Goal: Check status: Check status

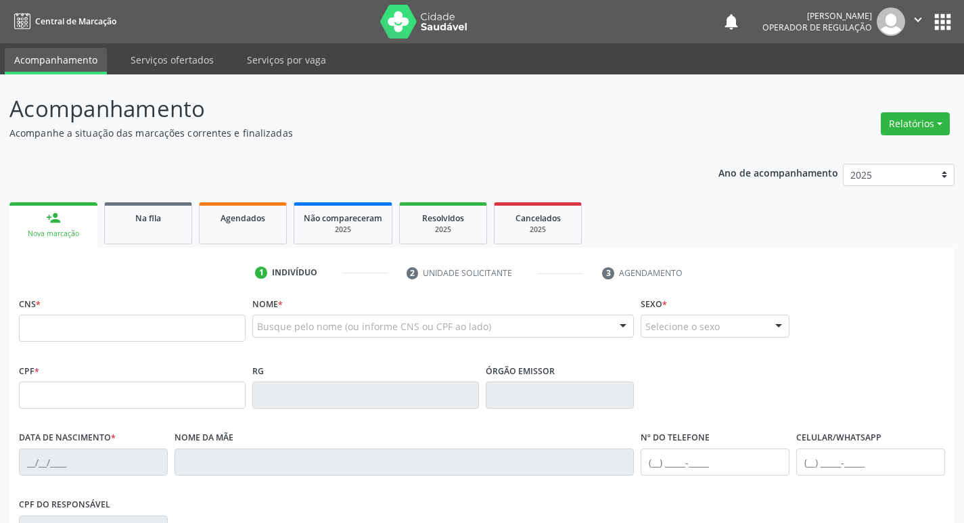
click at [158, 316] on input "text" at bounding box center [132, 327] width 227 height 27
type input "704 6046 9650 2629"
type input "012.459.254-66"
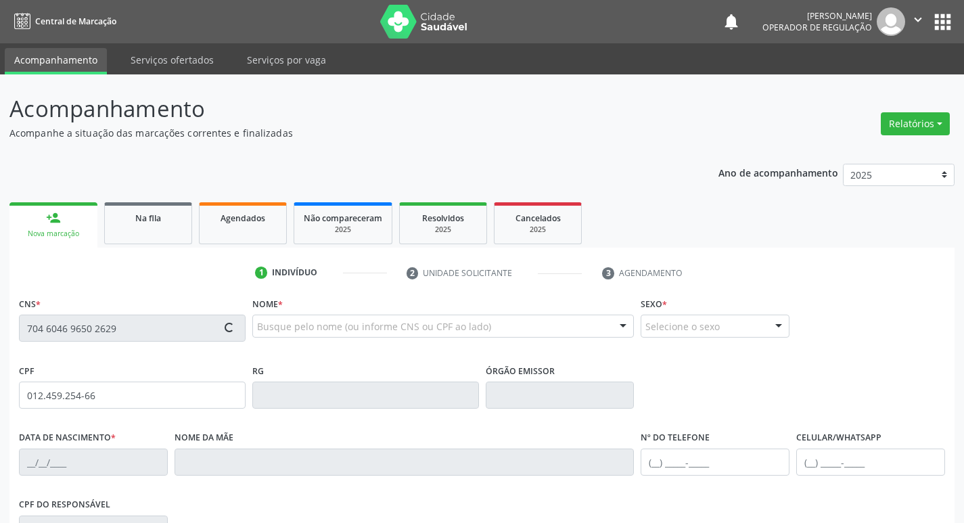
type input "[DATE]"
type input "[PERSON_NAME]"
type input "[PHONE_NUMBER]"
type input "468.563.234-68"
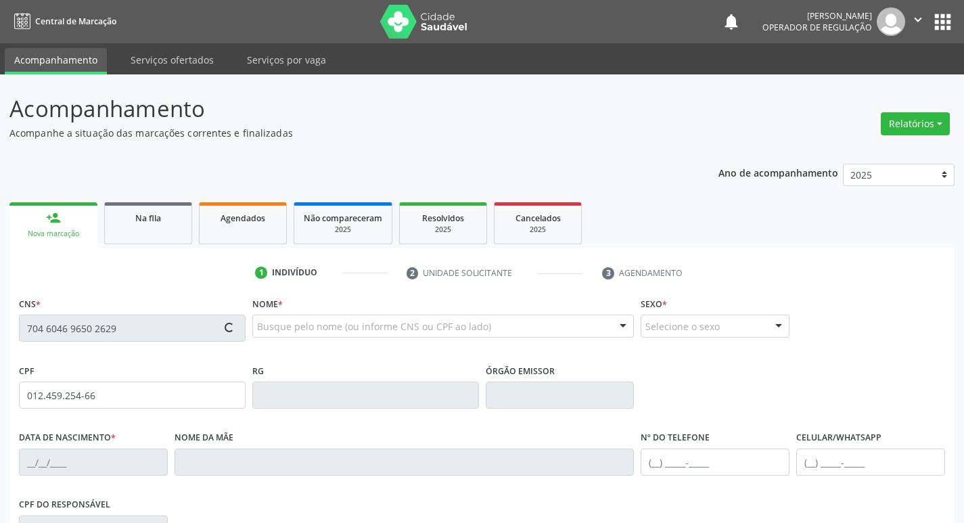
type input "S/N"
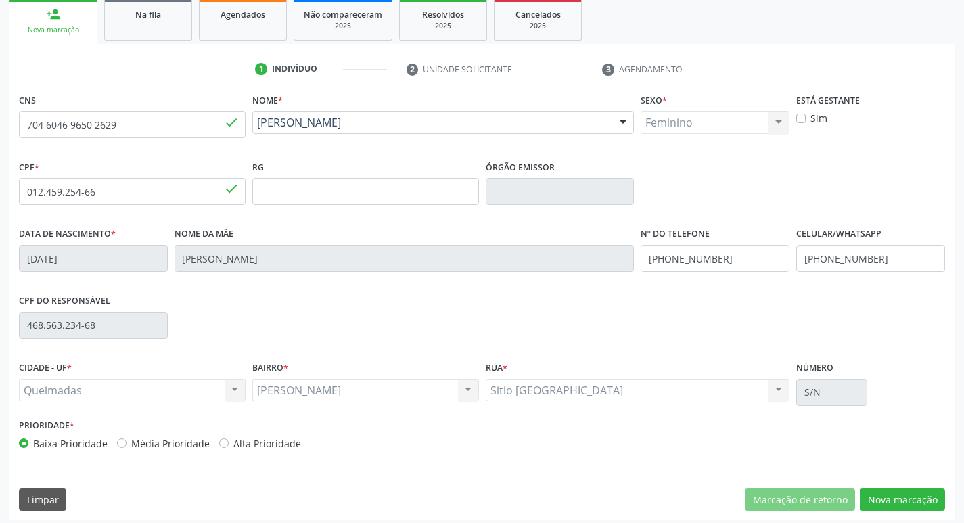
scroll to position [210, 0]
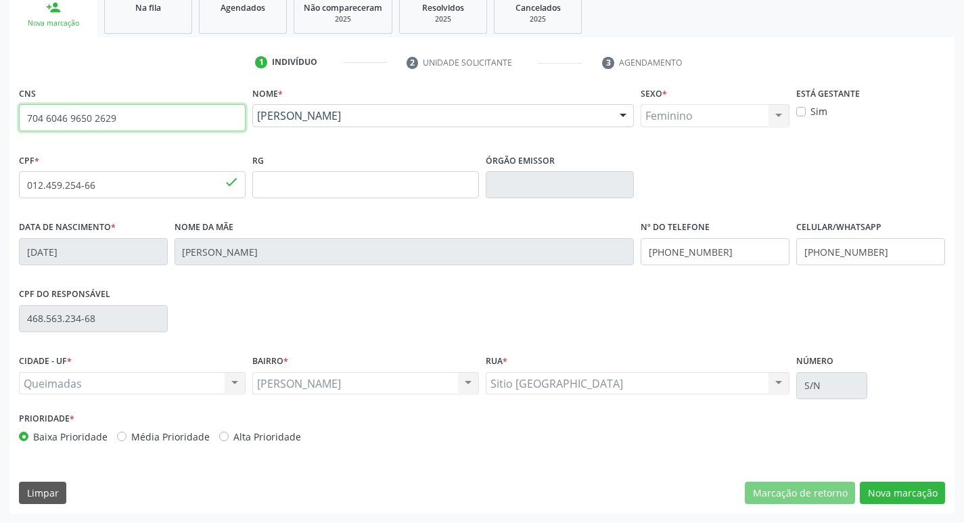
drag, startPoint x: 131, startPoint y: 108, endPoint x: 0, endPoint y: 105, distance: 131.2
click at [0, 105] on div "Acompanhamento Acompanhe a situação das marcações correntes e finalizadas Relat…" at bounding box center [482, 193] width 964 height 659
type input "706 8052 5469 9228"
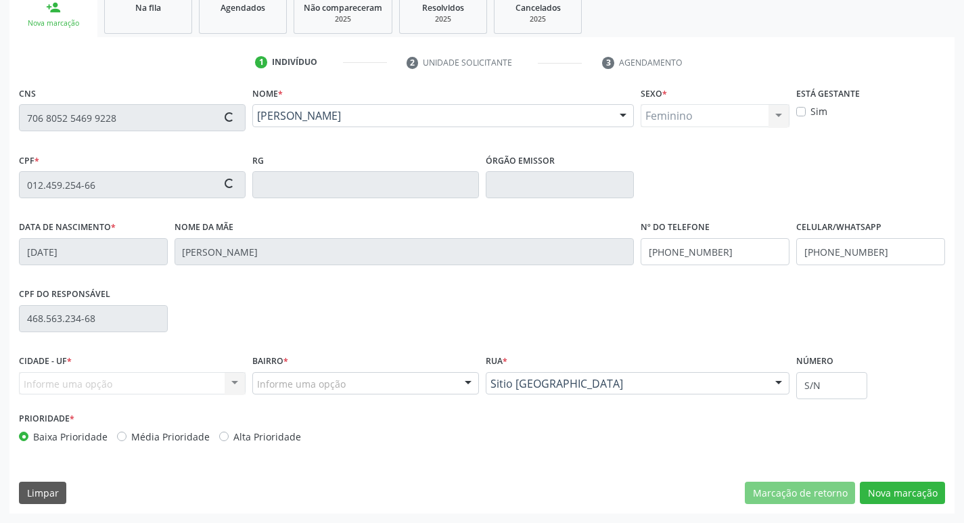
type input "004.349.467-61"
type input "[DATE]"
type input "[PERSON_NAME] de [GEOGRAPHIC_DATA]"
type input "[PHONE_NUMBER]"
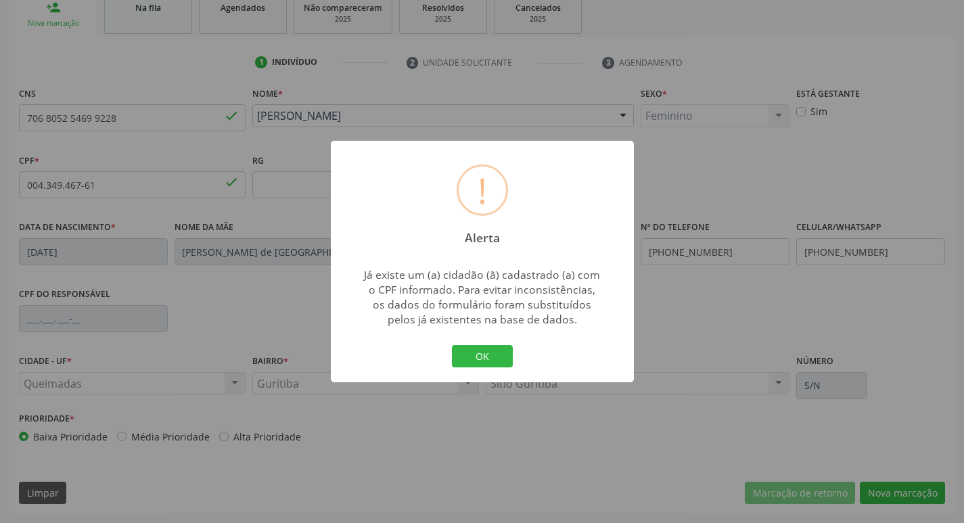
drag, startPoint x: 141, startPoint y: 112, endPoint x: 169, endPoint y: 66, distance: 53.1
click at [140, 112] on div "! Alerta × Já existe um (a) cidadão (ã) cadastrado (a) com o CPF informado. Par…" at bounding box center [482, 261] width 964 height 523
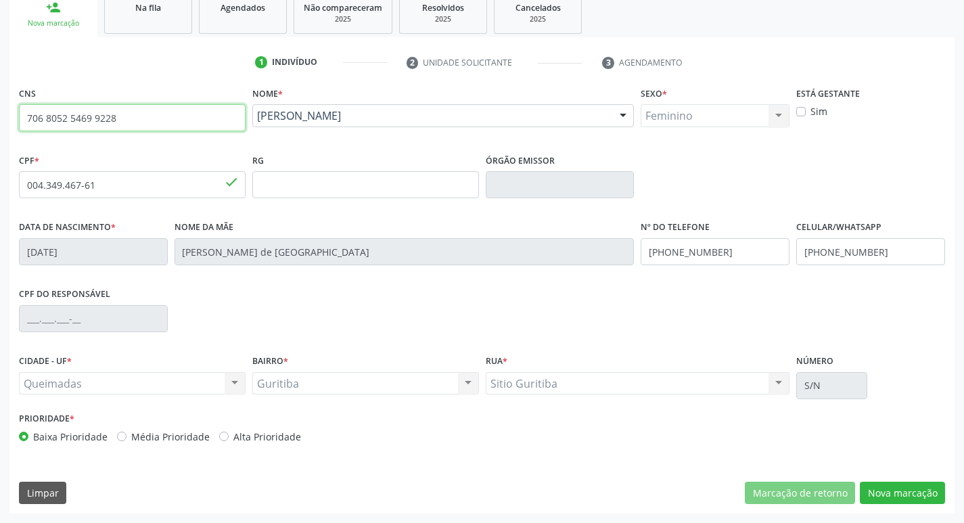
drag, startPoint x: 125, startPoint y: 121, endPoint x: 0, endPoint y: 153, distance: 129.1
click at [0, 154] on div "Acompanhamento Acompanhe a situação das marcações correntes e finalizadas Relat…" at bounding box center [482, 193] width 964 height 659
type input "700 0088 5656 2302"
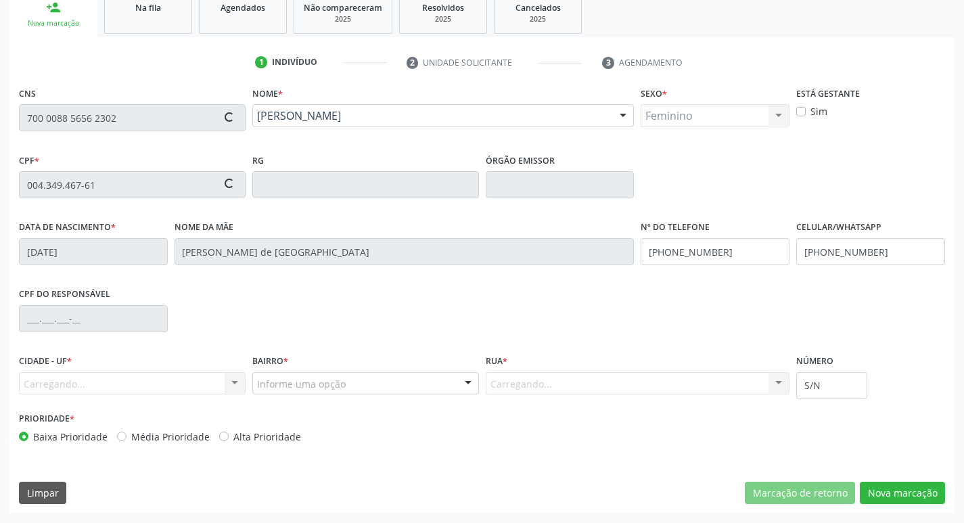
type input "043.954.724-51"
type input "[DATE]"
type input "[PERSON_NAME]"
type input "[PHONE_NUMBER]"
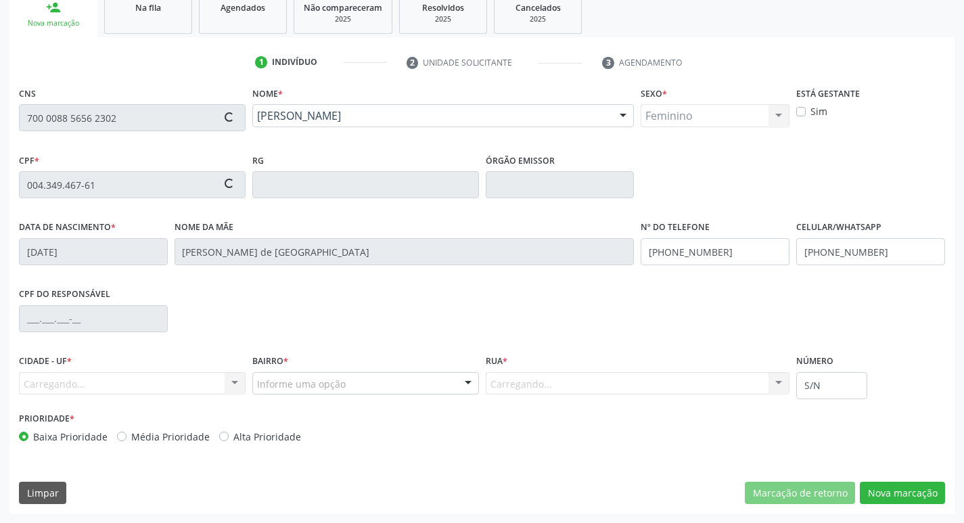
type input "27"
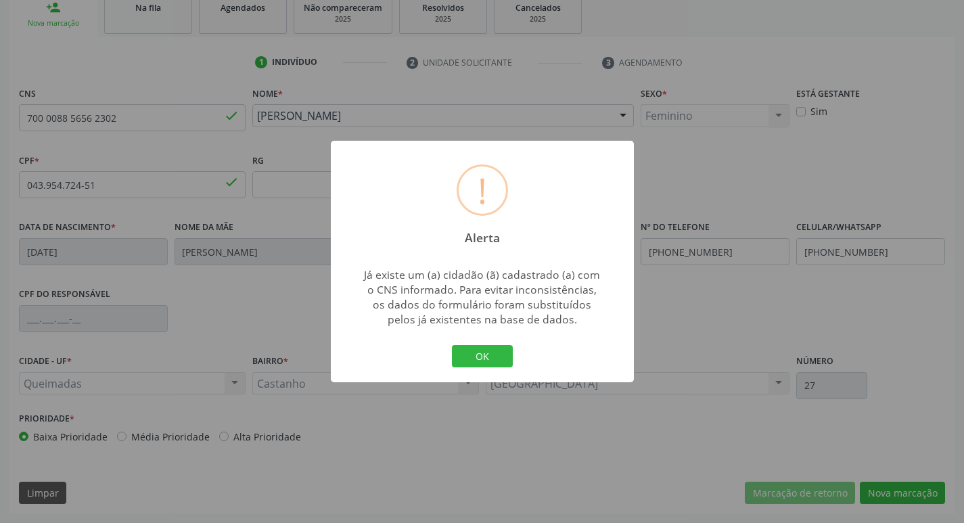
click at [585, 133] on div "! Alerta × Já existe um (a) cidadão (ã) cadastrado (a) com o CNS informado. Par…" at bounding box center [482, 261] width 964 height 523
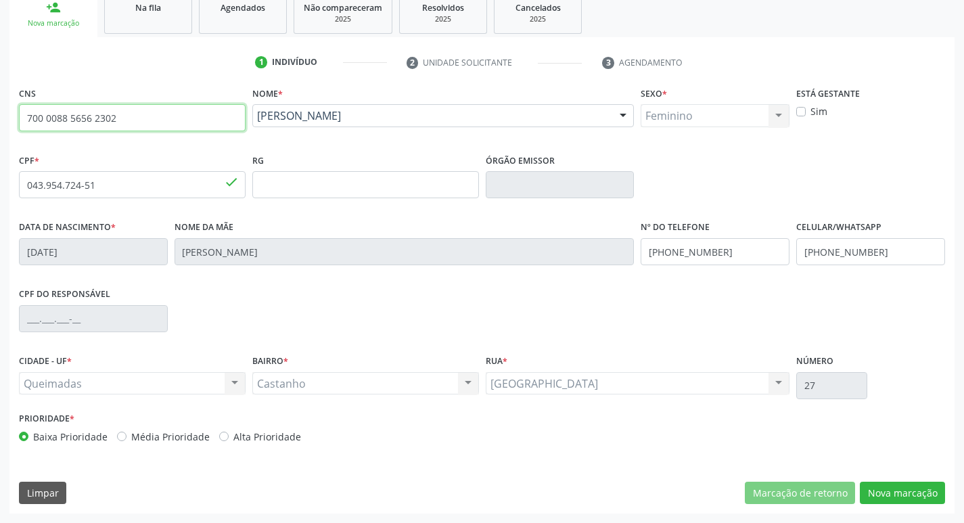
click at [0, 98] on div "Acompanhamento Acompanhe a situação das marcações correntes e finalizadas Relat…" at bounding box center [482, 193] width 964 height 659
